Goal: Information Seeking & Learning: Check status

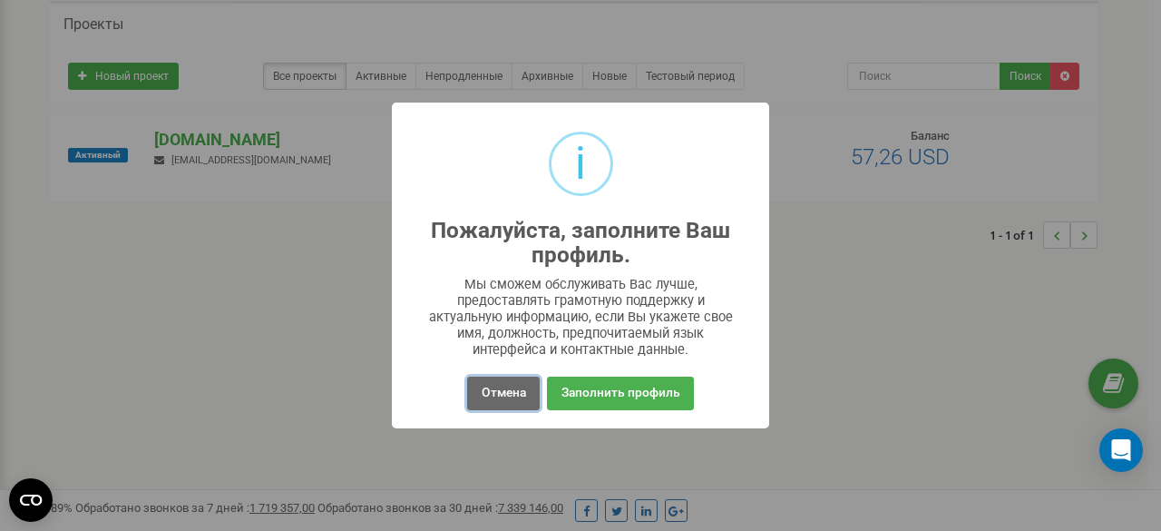
click at [516, 393] on button "Отмена" at bounding box center [503, 393] width 72 height 34
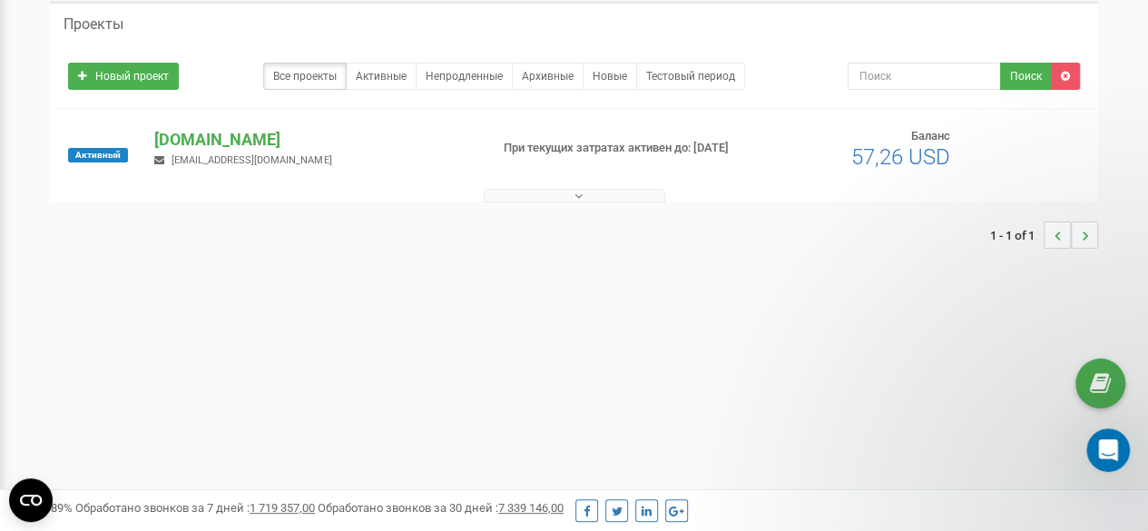
click at [543, 191] on button at bounding box center [574, 196] width 181 height 14
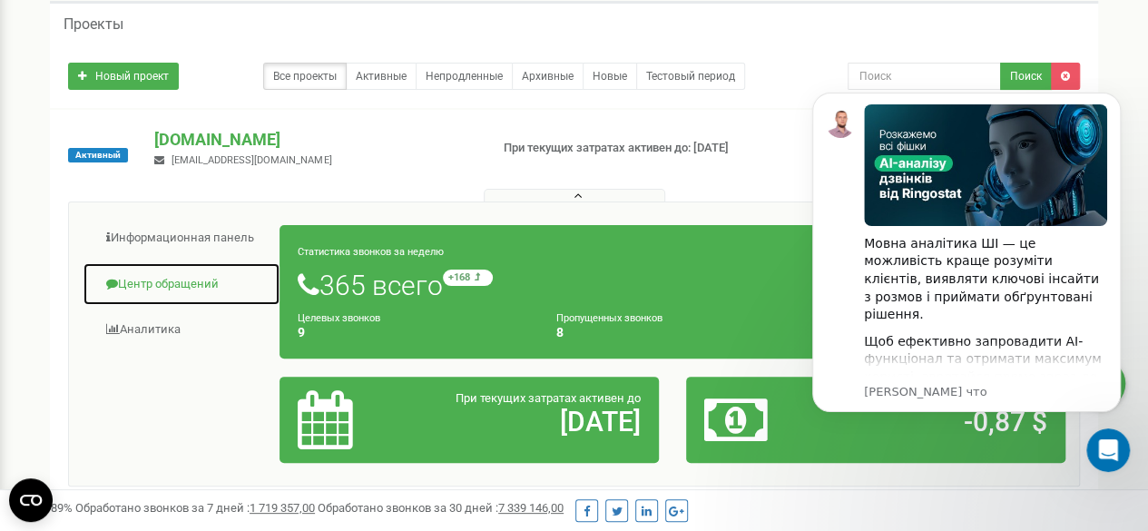
click at [167, 276] on link "Центр обращений" at bounding box center [182, 284] width 198 height 44
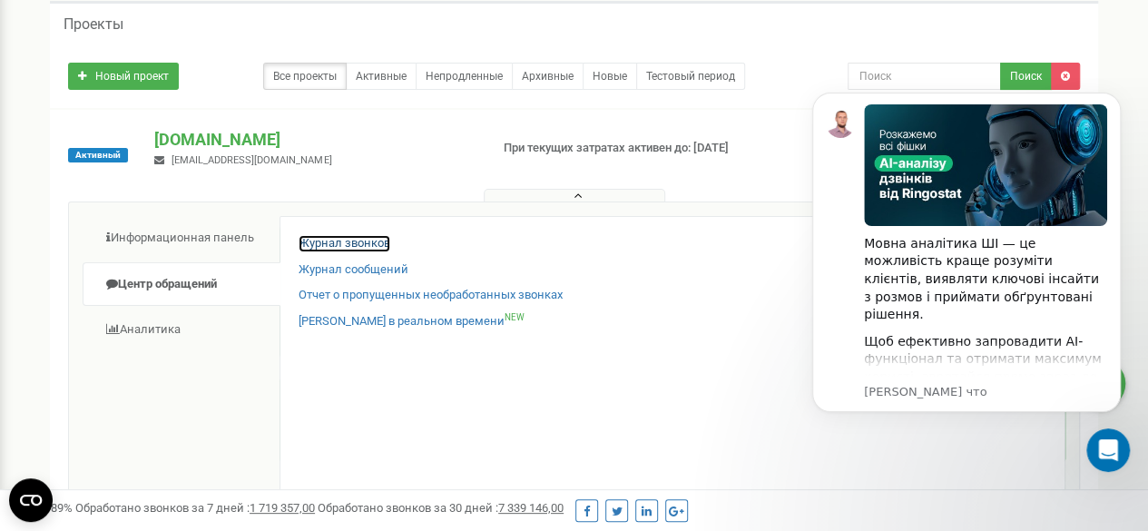
click at [361, 235] on link "Журнал звонков" at bounding box center [344, 243] width 92 height 17
click at [1117, 102] on icon "Dismiss notification" at bounding box center [1115, 98] width 10 height 10
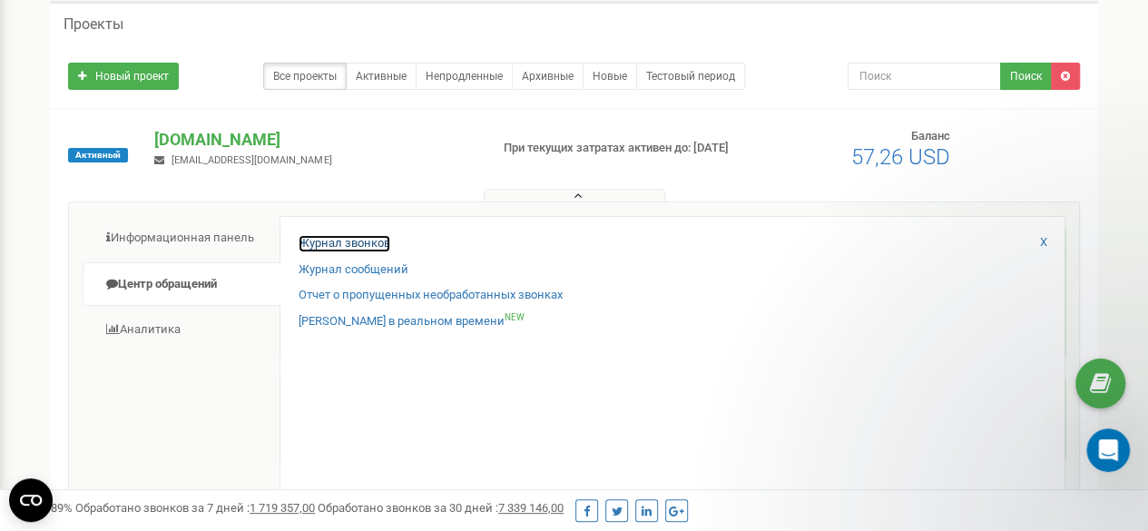
click at [337, 242] on link "Журнал звонков" at bounding box center [344, 243] width 92 height 17
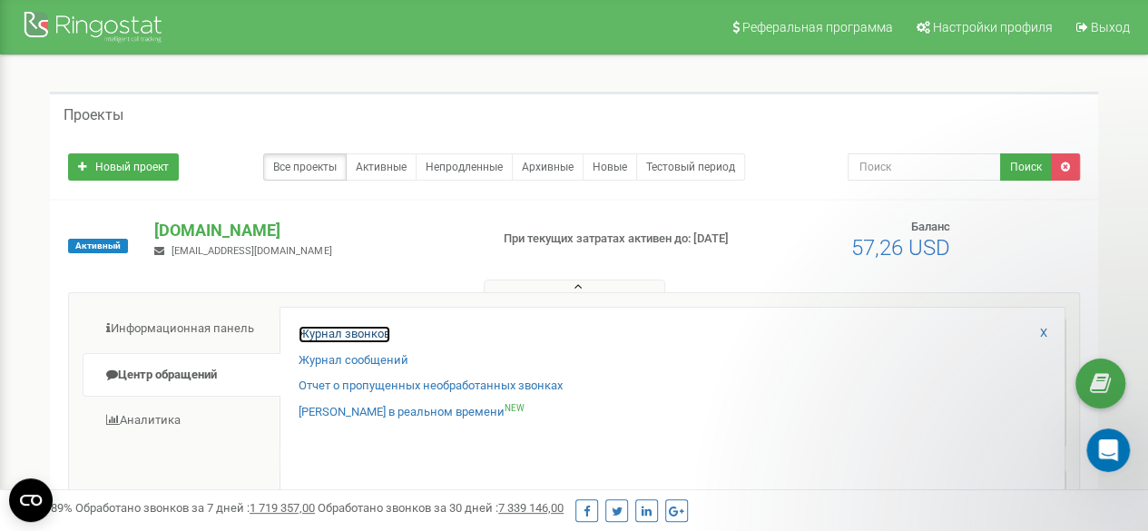
click at [334, 326] on link "Журнал звонков" at bounding box center [344, 334] width 92 height 17
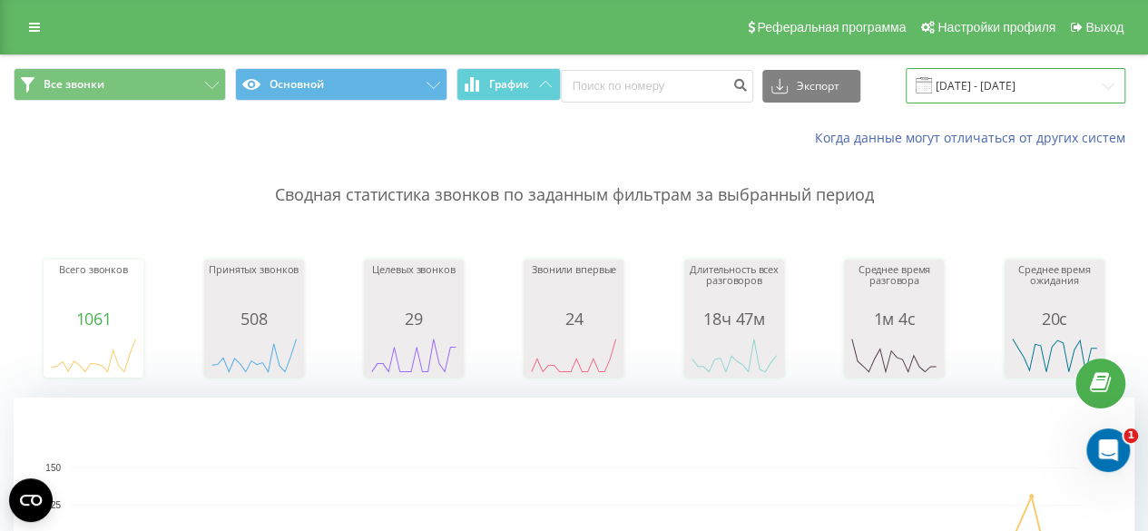
click at [984, 85] on input "21.07.2025 - 21.08.2025" at bounding box center [1015, 85] width 220 height 35
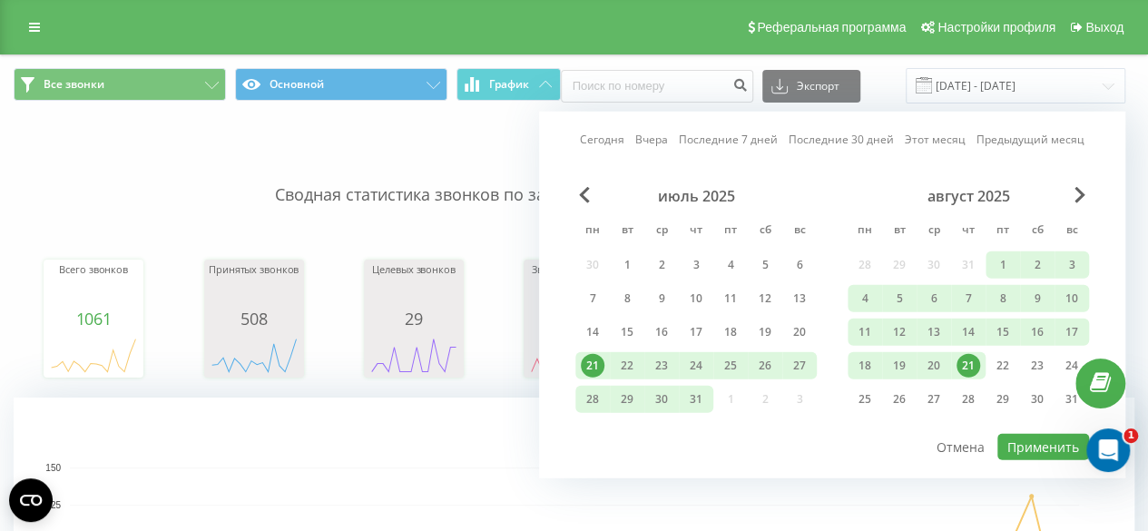
click at [971, 360] on div "21" at bounding box center [968, 366] width 24 height 24
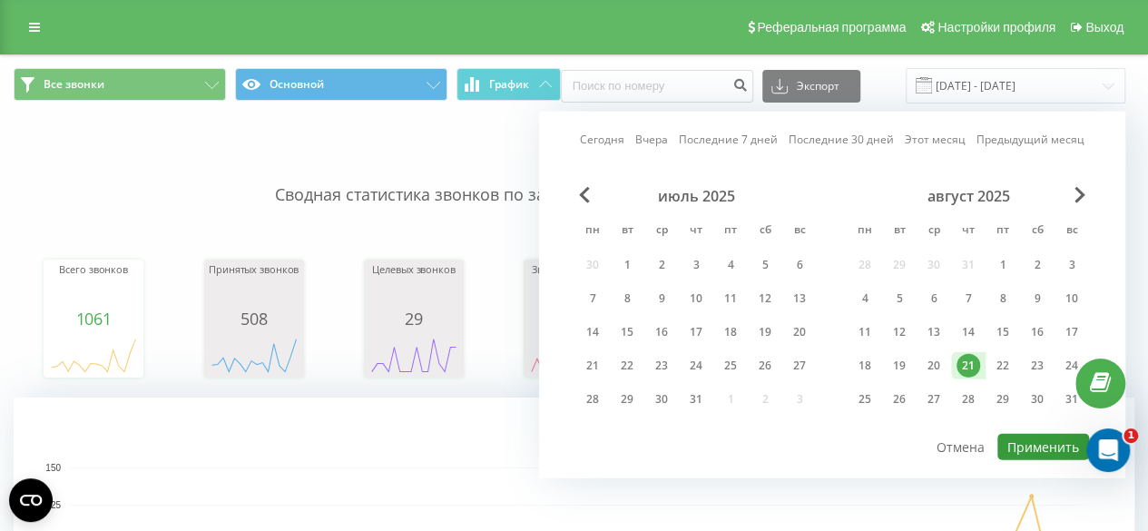
click at [1040, 444] on button "Применить" at bounding box center [1043, 447] width 92 height 26
type input "[DATE] - [DATE]"
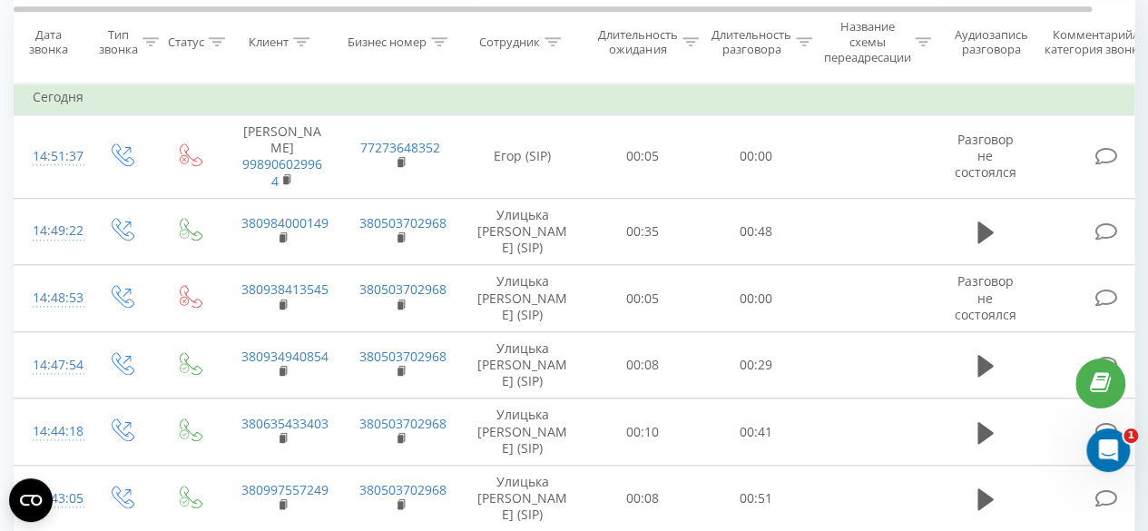
scroll to position [816, 0]
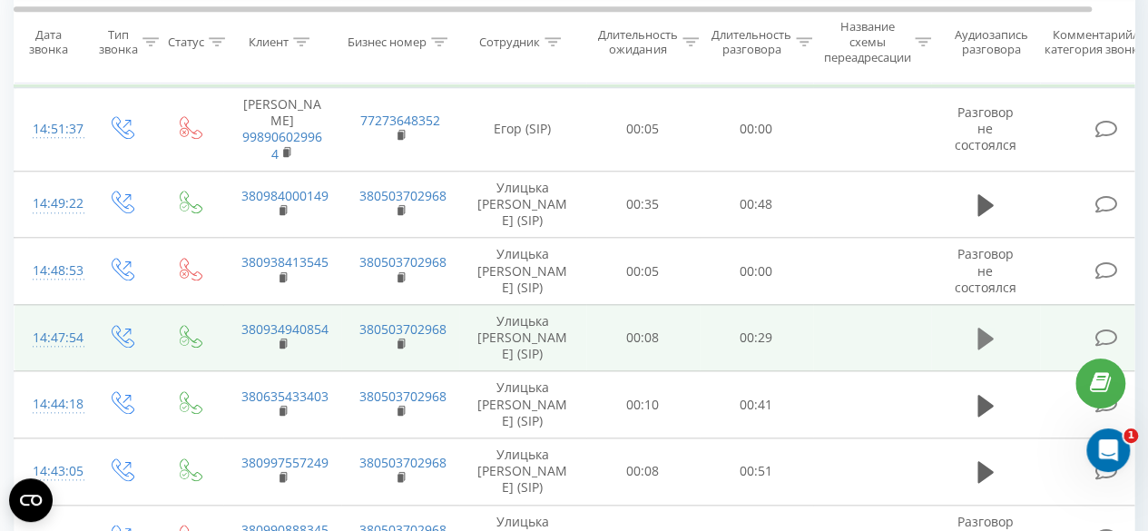
click at [983, 333] on icon at bounding box center [985, 339] width 16 height 22
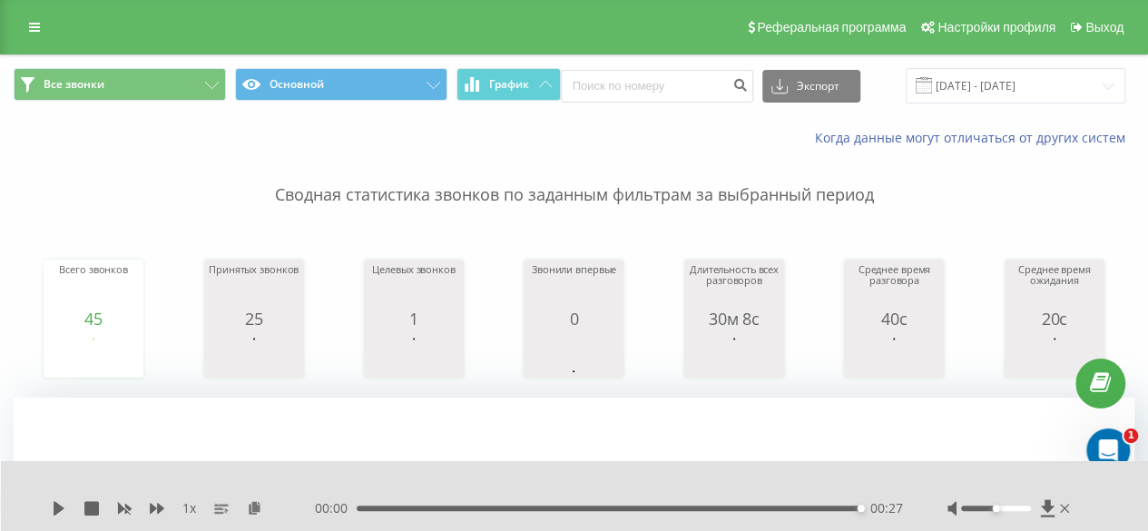
scroll to position [454, 0]
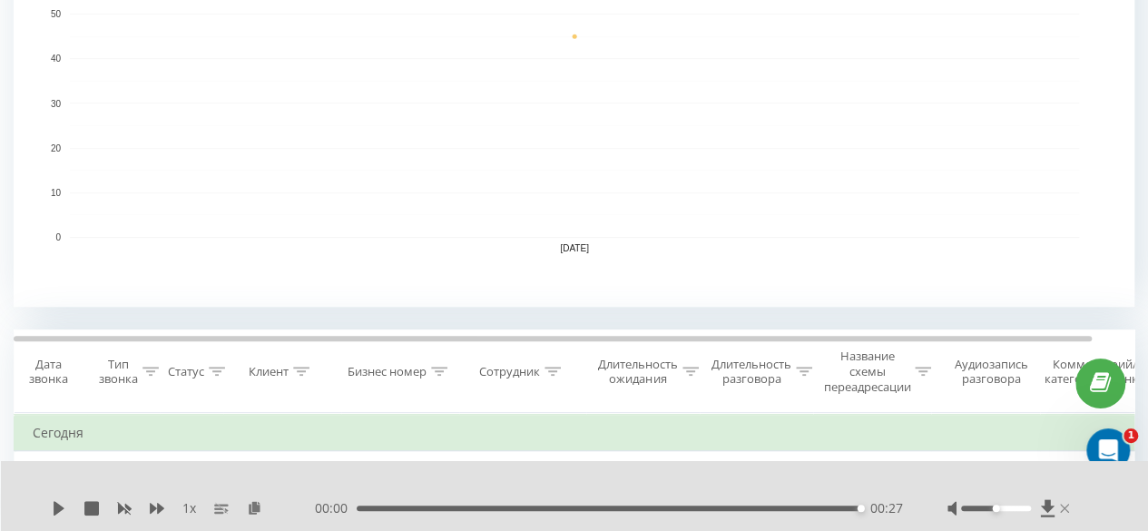
click at [1067, 511] on icon at bounding box center [1064, 508] width 9 height 9
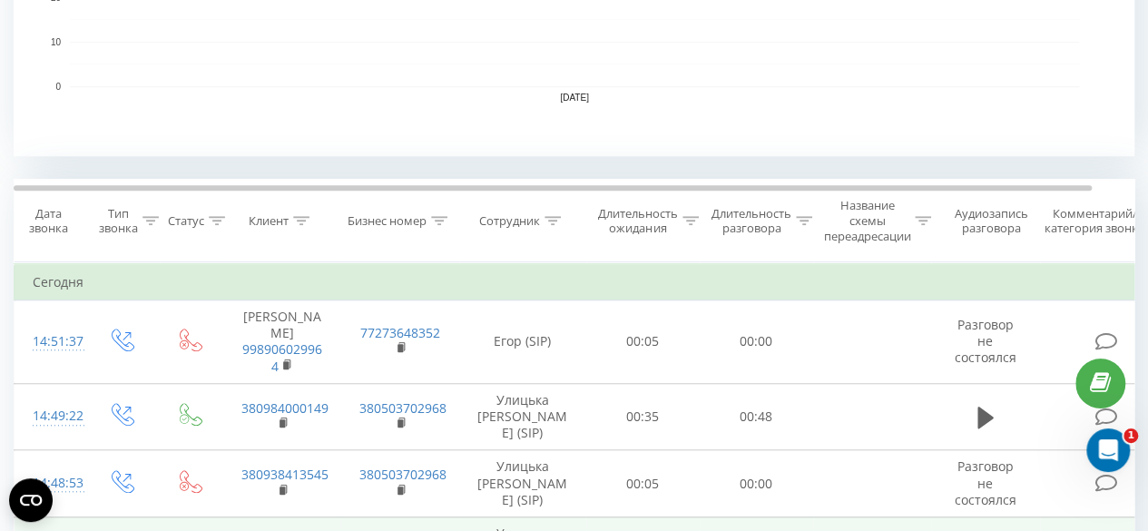
scroll to position [726, 0]
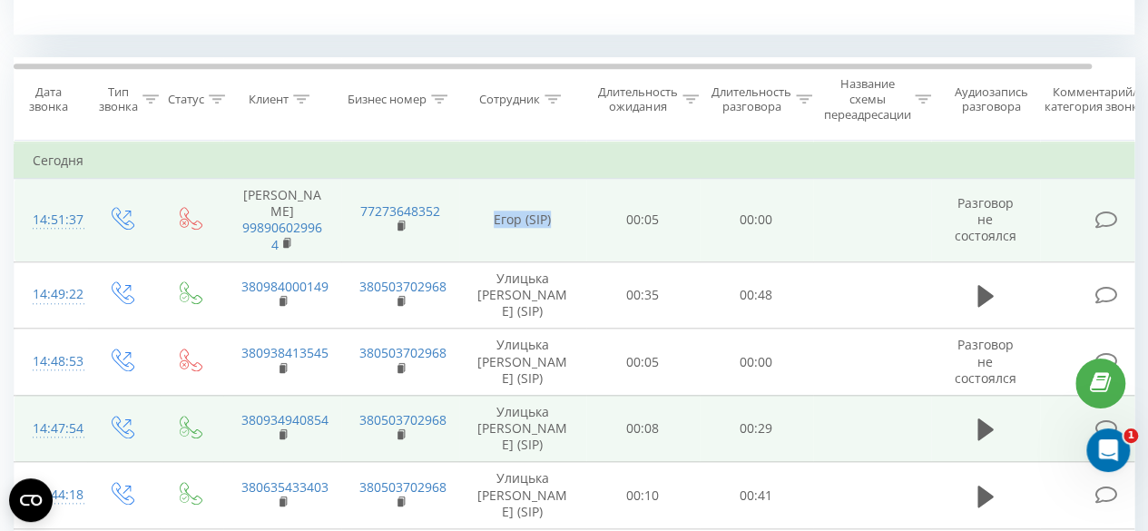
drag, startPoint x: 492, startPoint y: 220, endPoint x: 566, endPoint y: 220, distance: 74.4
click at [566, 220] on td "Егор (SIP)" at bounding box center [522, 220] width 127 height 83
copy td "Егор (SIP)"
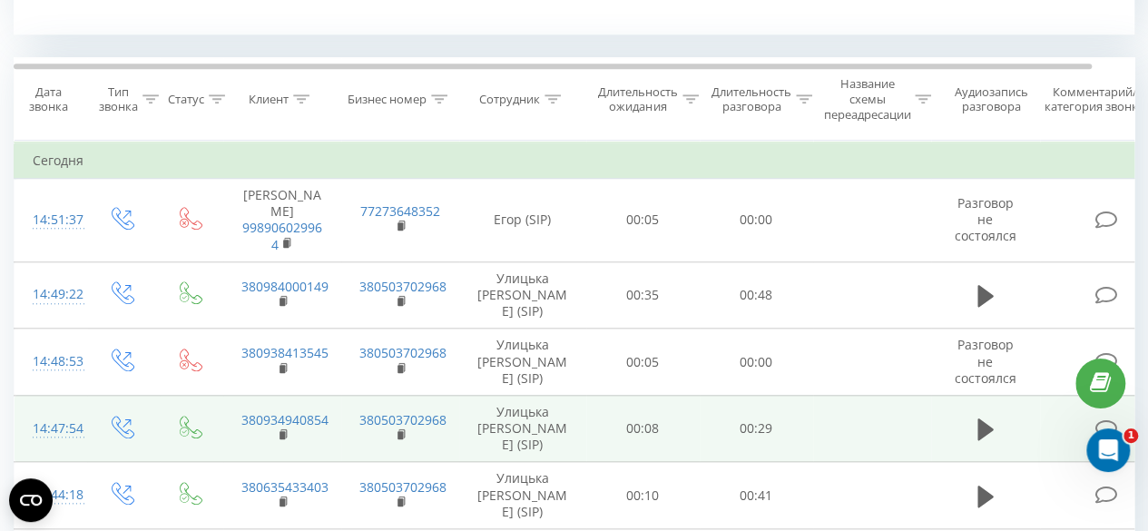
click at [552, 101] on icon at bounding box center [552, 98] width 16 height 9
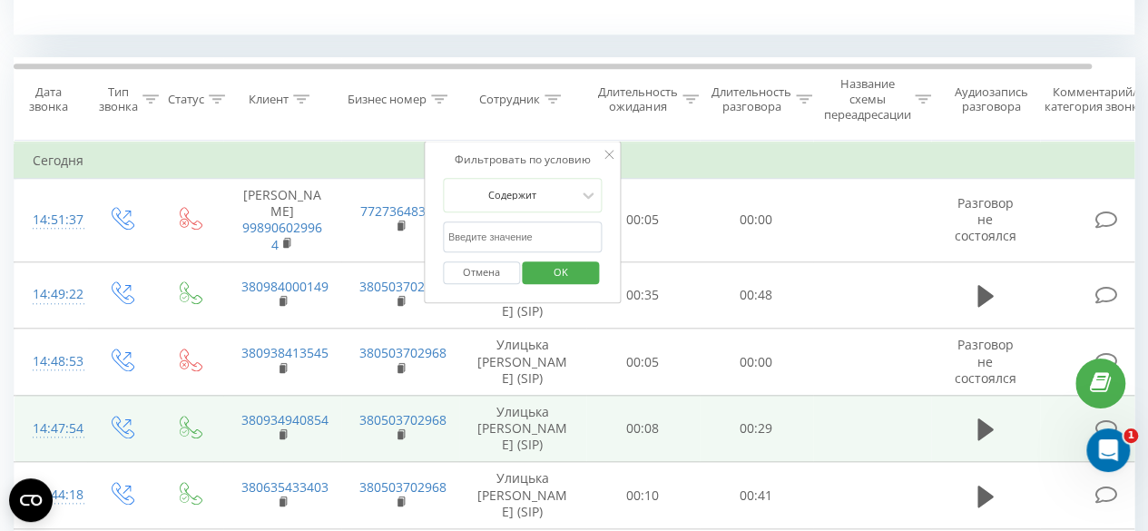
click at [497, 230] on input "text" at bounding box center [523, 237] width 160 height 32
paste input "Егор (SIP)"
type input "Егор (SIP)"
click at [566, 267] on span "OK" at bounding box center [560, 272] width 51 height 28
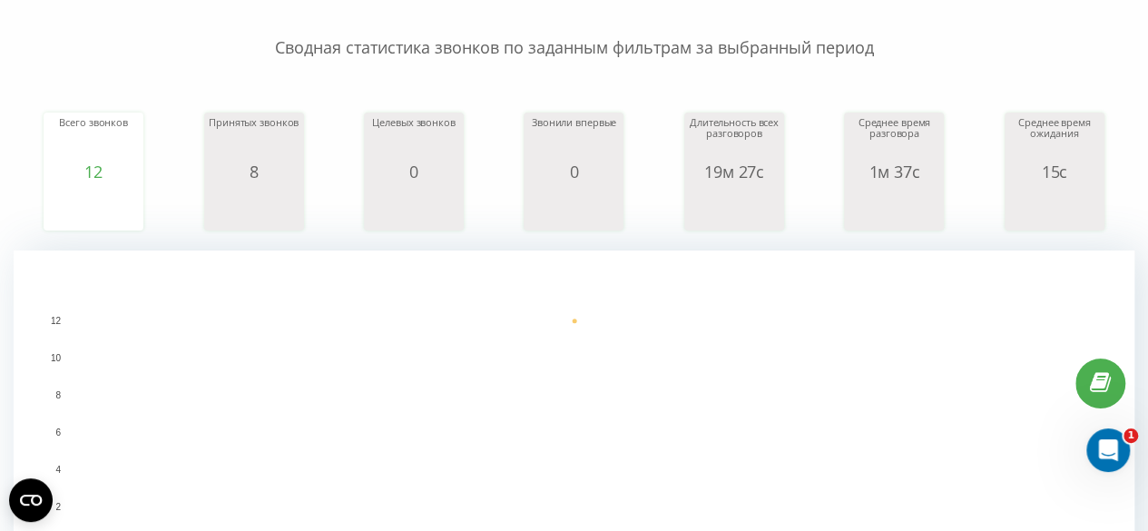
scroll to position [73, 0]
